Goal: Task Accomplishment & Management: Manage account settings

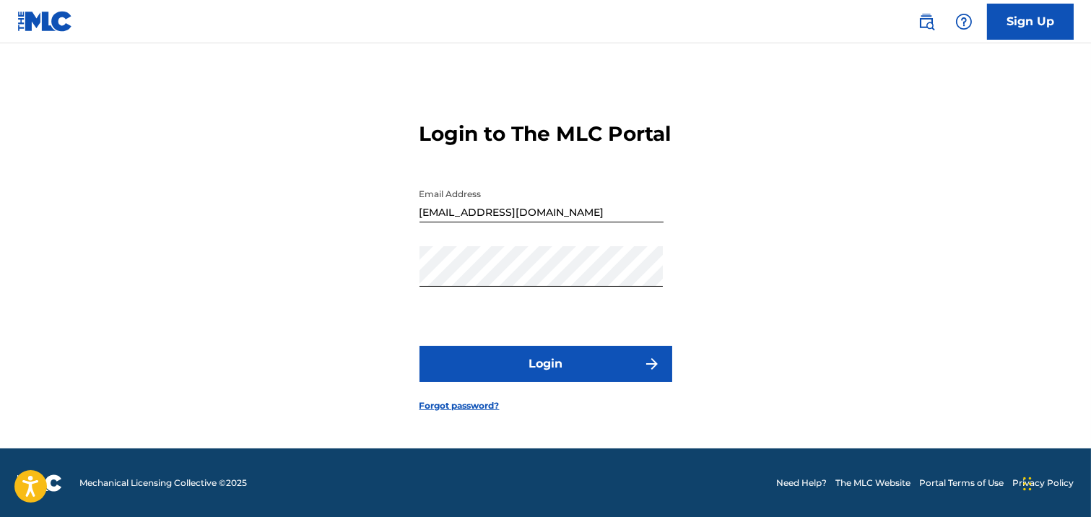
click at [526, 381] on button "Login" at bounding box center [546, 364] width 253 height 36
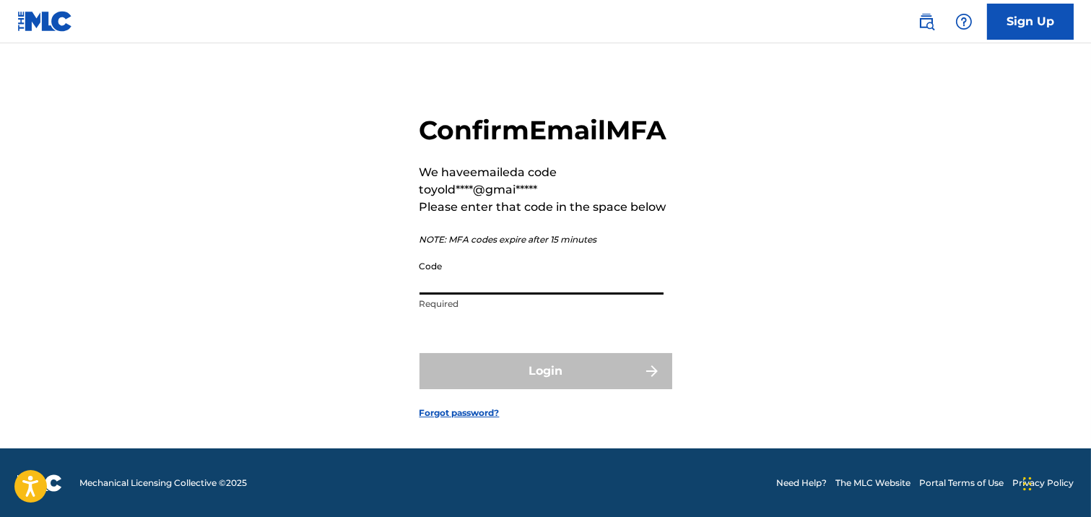
click at [468, 295] on input "Code" at bounding box center [542, 274] width 244 height 41
paste input "856093"
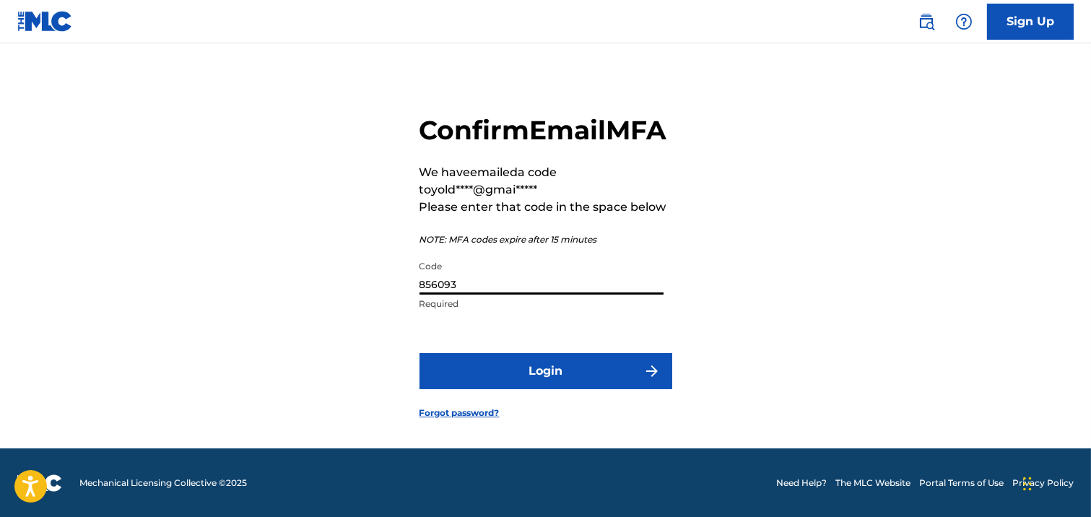
type input "856093"
click at [506, 383] on button "Login" at bounding box center [546, 371] width 253 height 36
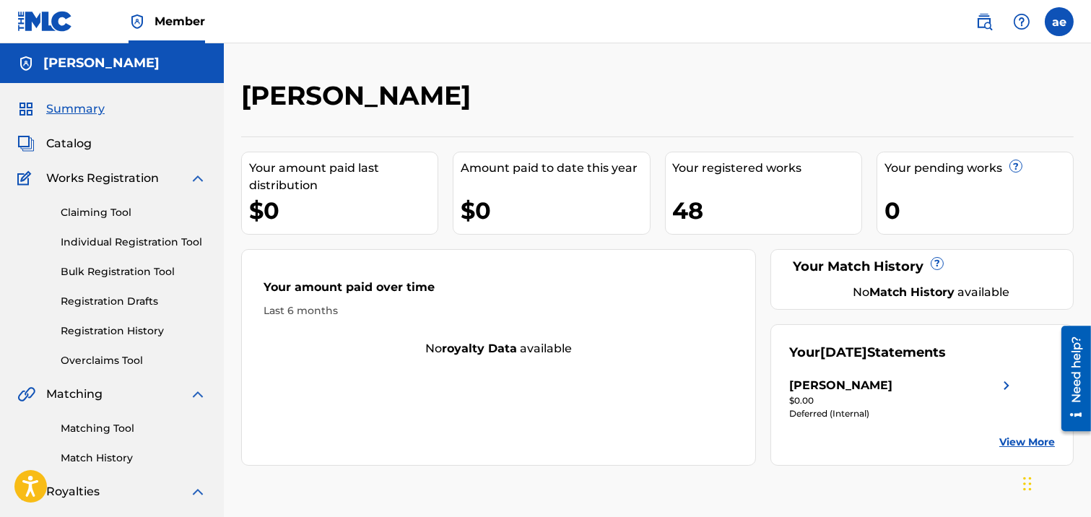
click at [964, 383] on div "[PERSON_NAME]" at bounding box center [902, 385] width 226 height 17
click at [979, 387] on div "[PERSON_NAME]" at bounding box center [902, 385] width 226 height 17
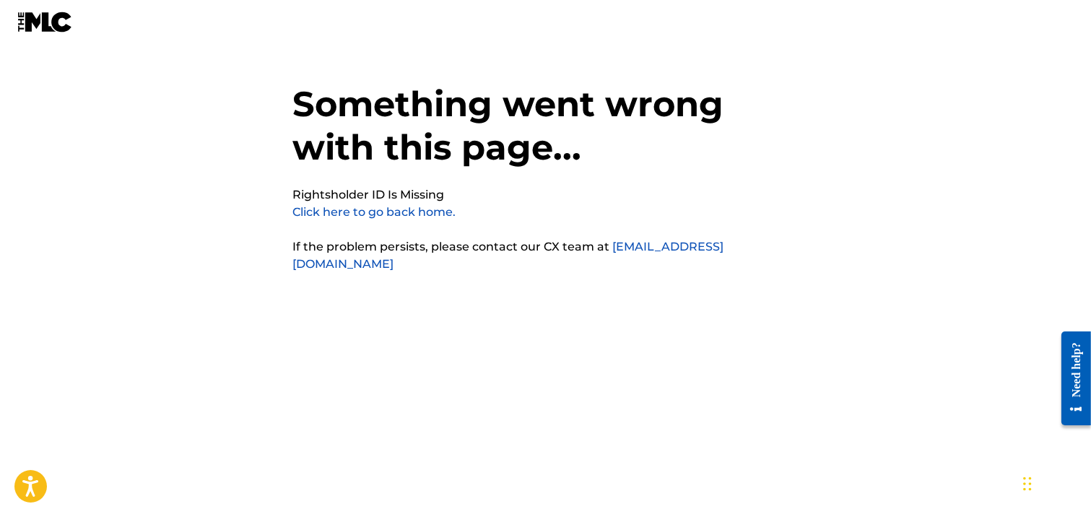
click at [53, 18] on img at bounding box center [45, 22] width 56 height 21
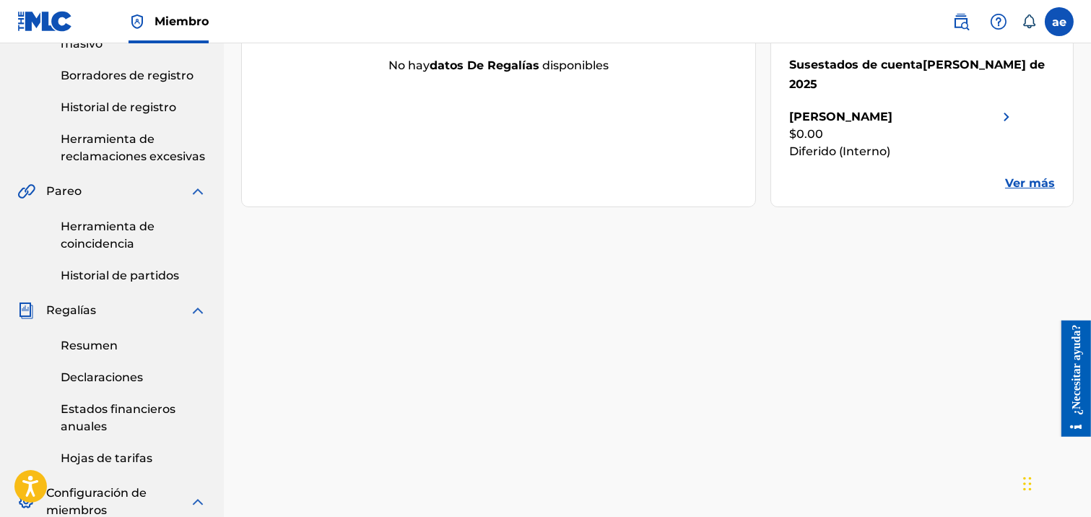
scroll to position [321, 0]
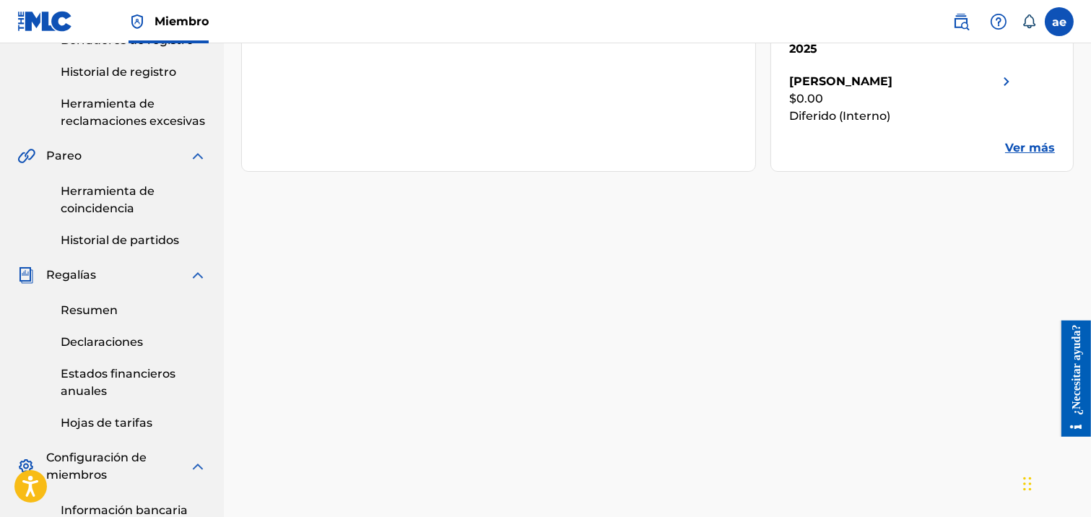
click at [124, 308] on link "Resumen" at bounding box center [134, 310] width 146 height 17
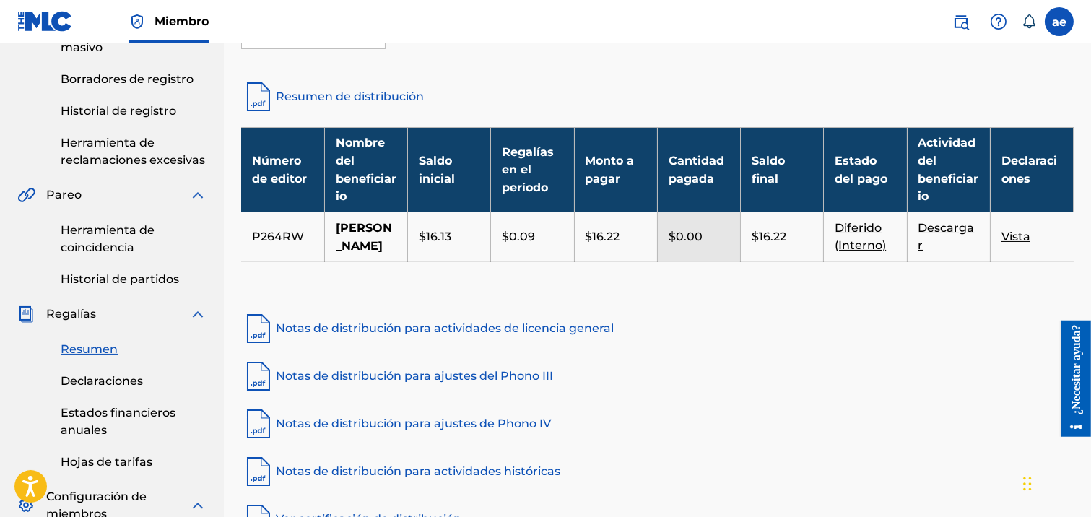
scroll to position [321, 0]
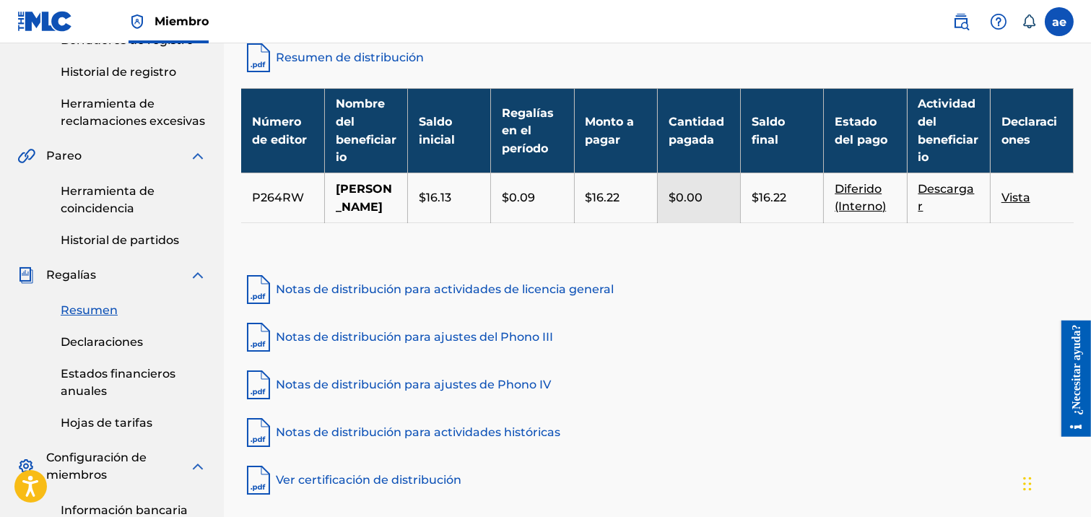
click at [121, 338] on font "Declaraciones" at bounding box center [102, 342] width 82 height 14
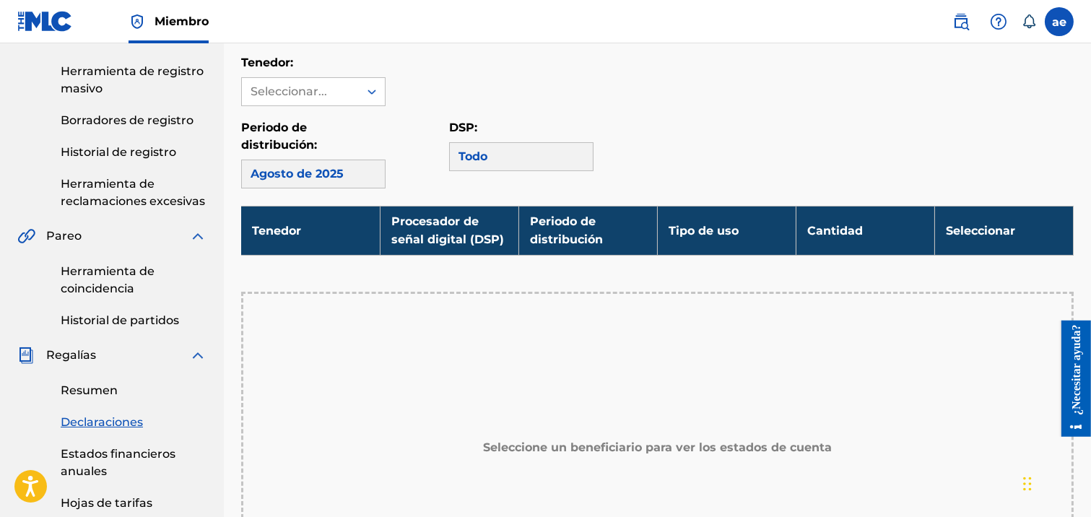
scroll to position [321, 0]
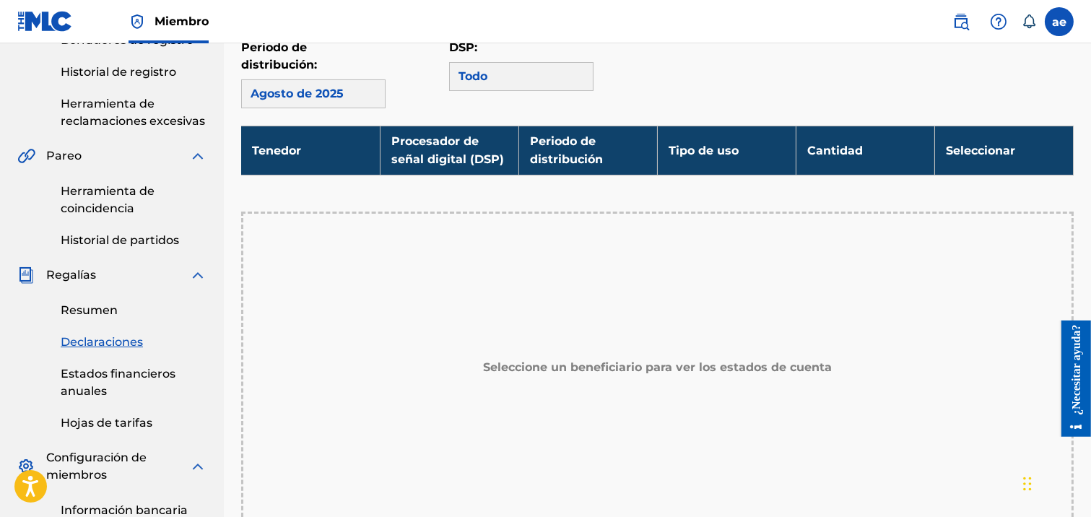
click at [90, 377] on font "Estados financieros anuales" at bounding box center [118, 382] width 115 height 31
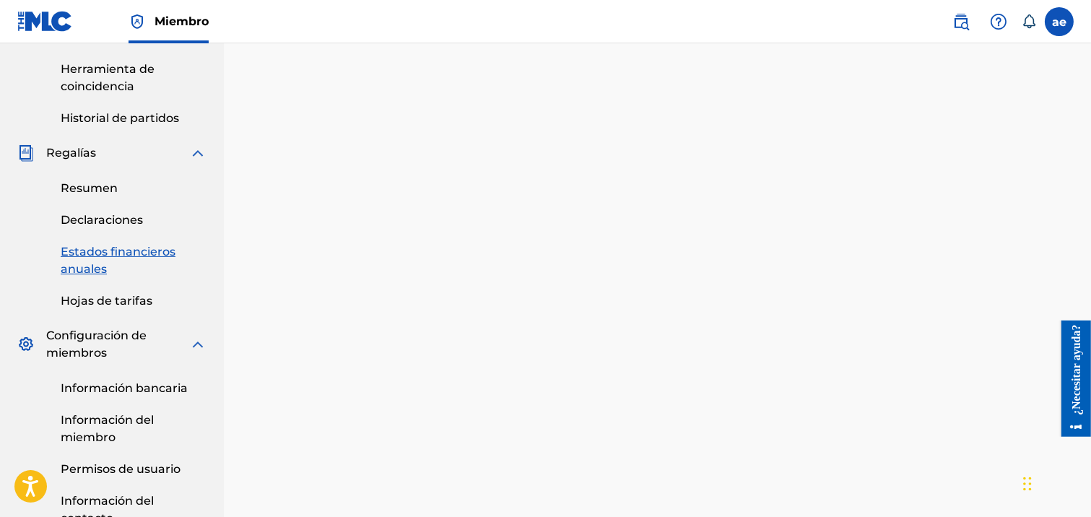
scroll to position [481, 0]
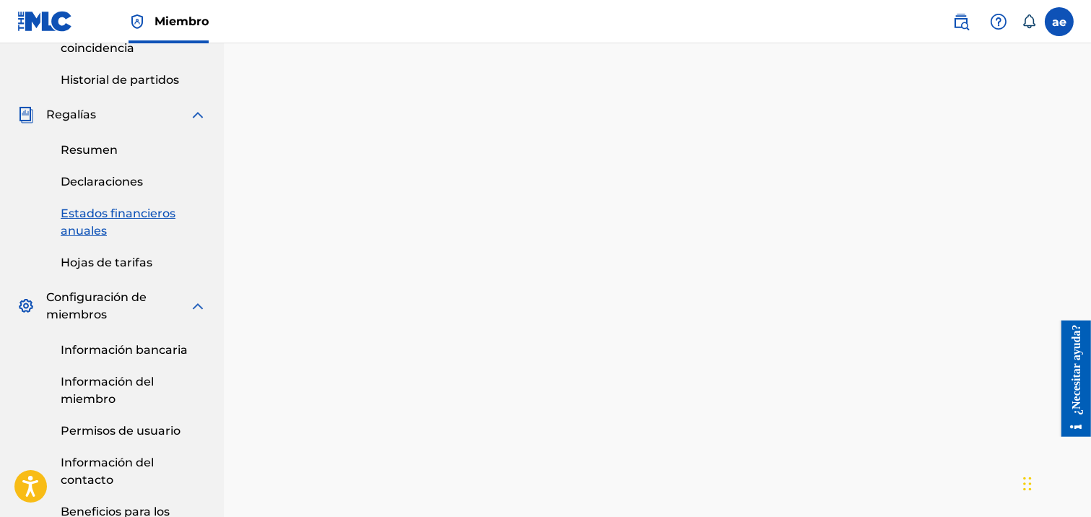
click at [127, 345] on font "Información bancaria" at bounding box center [124, 350] width 127 height 14
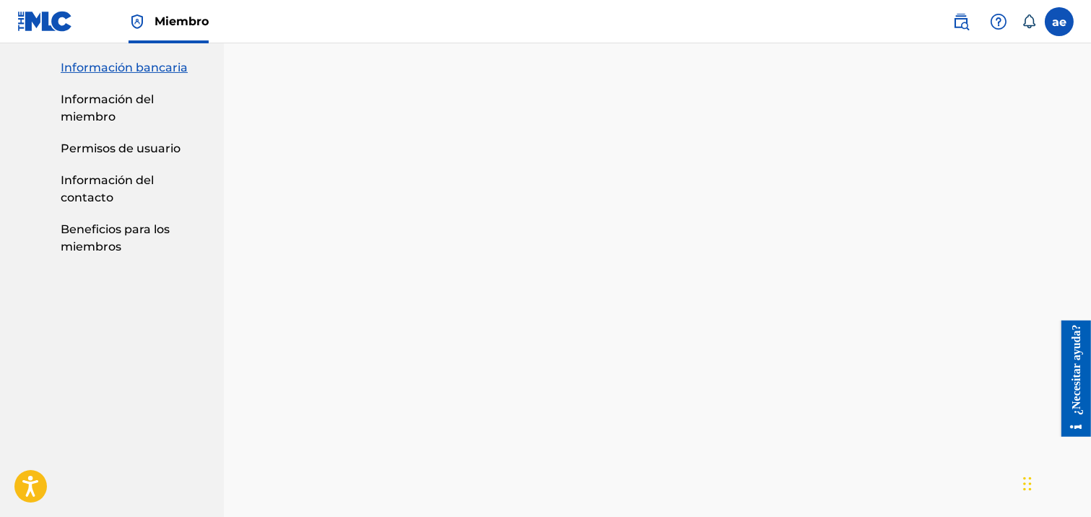
scroll to position [668, 0]
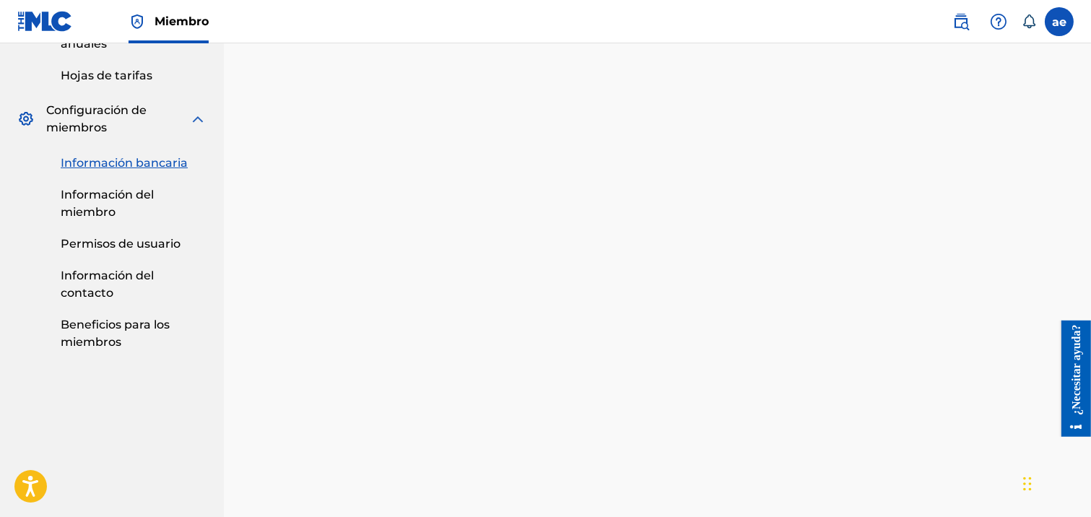
click at [104, 330] on font "Beneficios para los miembros" at bounding box center [115, 333] width 109 height 31
